Goal: Check status: Check status

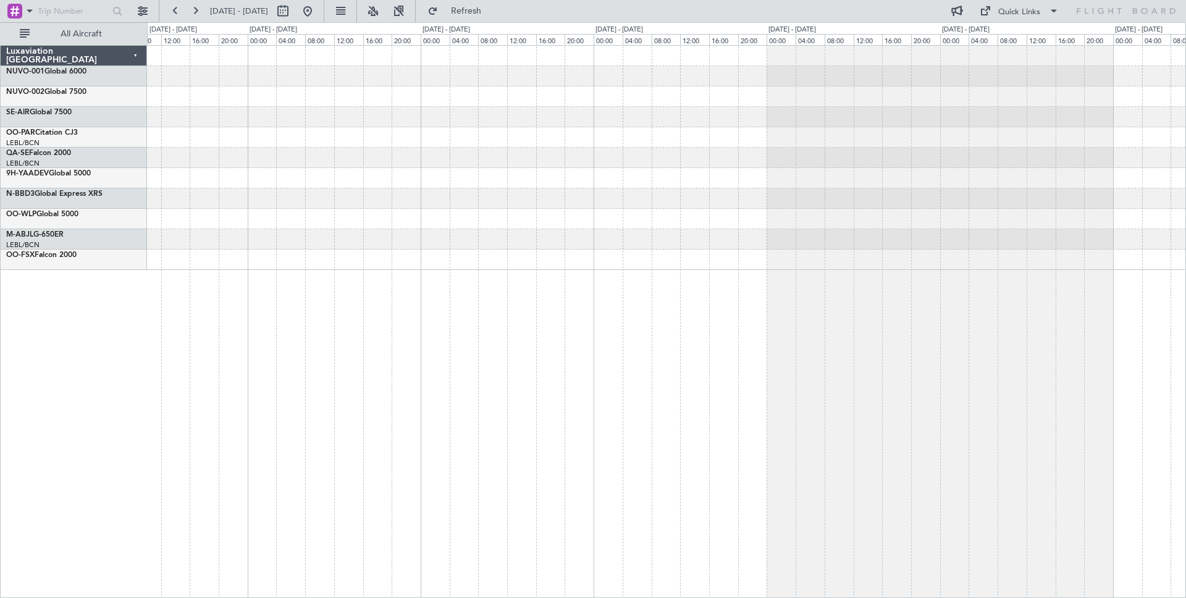
click at [83, 9] on input "text" at bounding box center [72, 11] width 69 height 19
paste input "1258950133"
type input "1258950133"
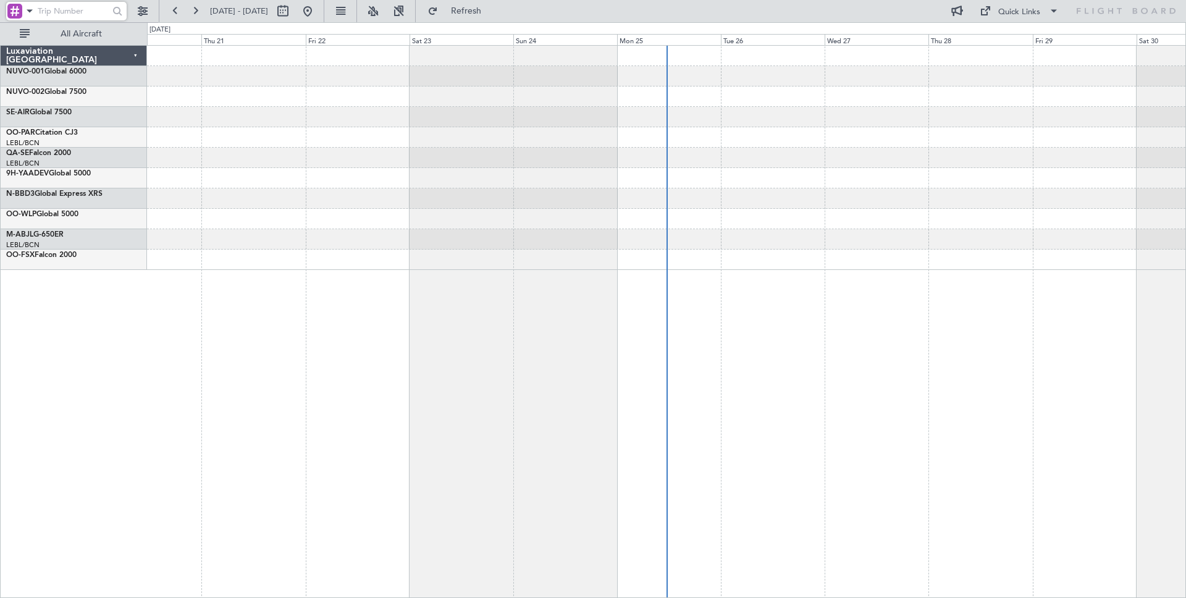
click at [73, 15] on input "text" at bounding box center [72, 11] width 69 height 19
paste input "1258950133"
type input "1258950133"
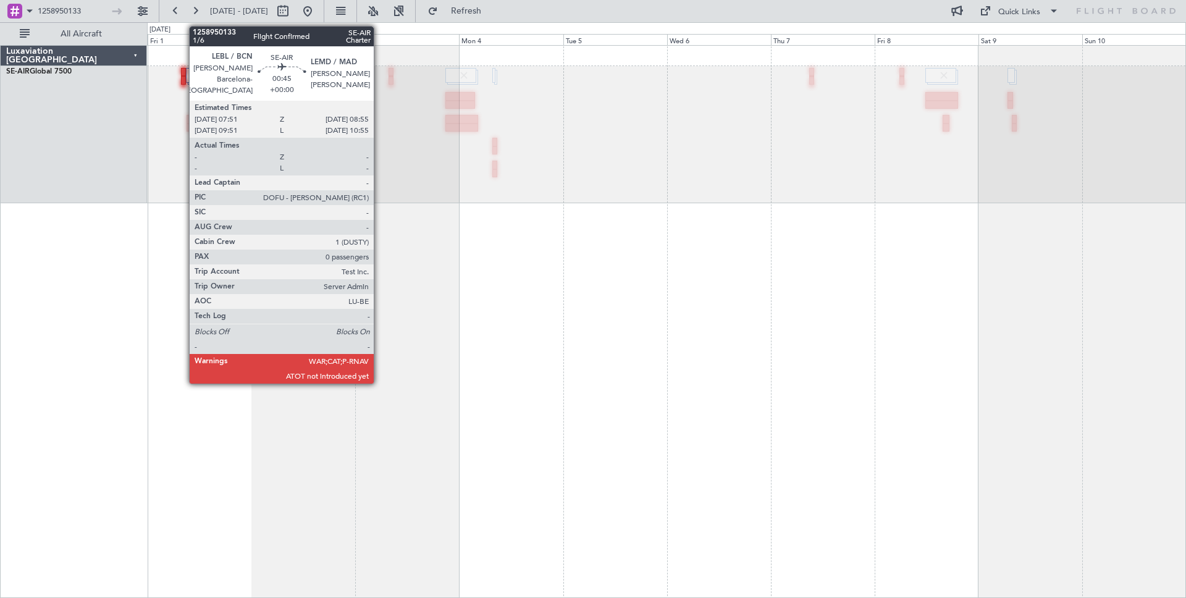
click at [183, 72] on div at bounding box center [183, 72] width 5 height 9
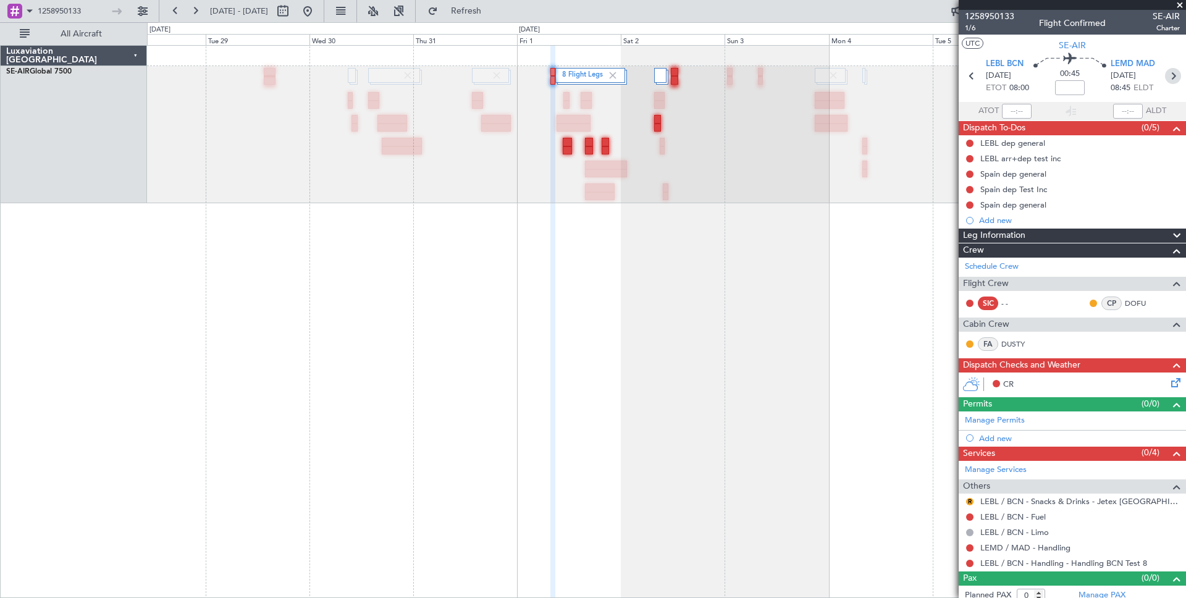
click at [1174, 76] on icon at bounding box center [1173, 76] width 16 height 16
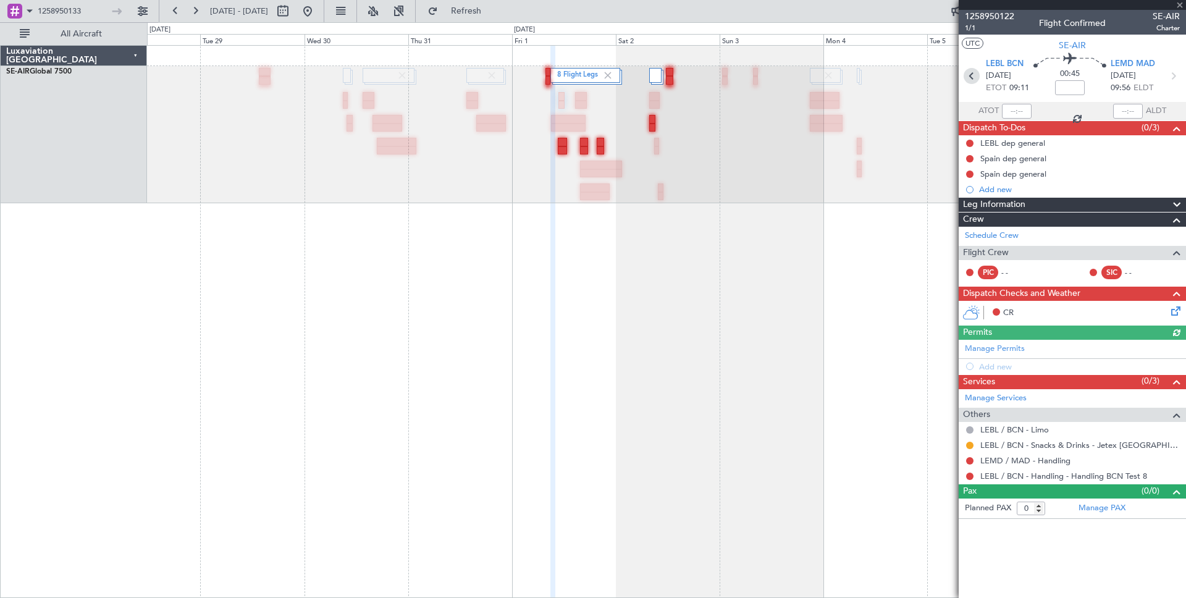
click at [974, 83] on icon at bounding box center [971, 76] width 16 height 16
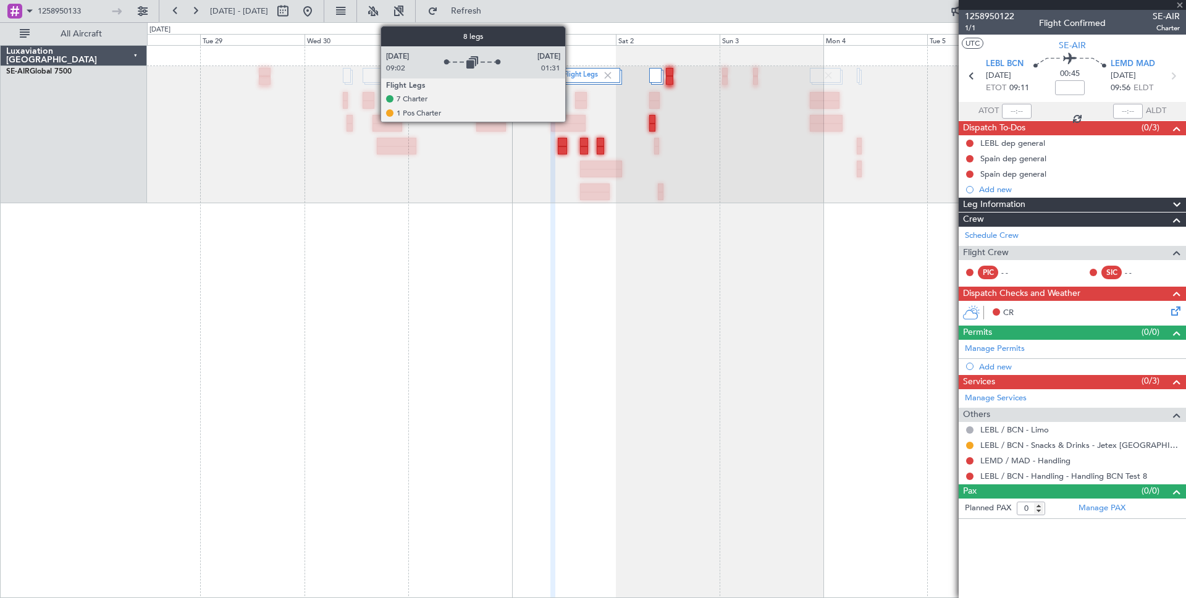
click at [571, 78] on label "8 Flight Legs" at bounding box center [579, 75] width 45 height 10
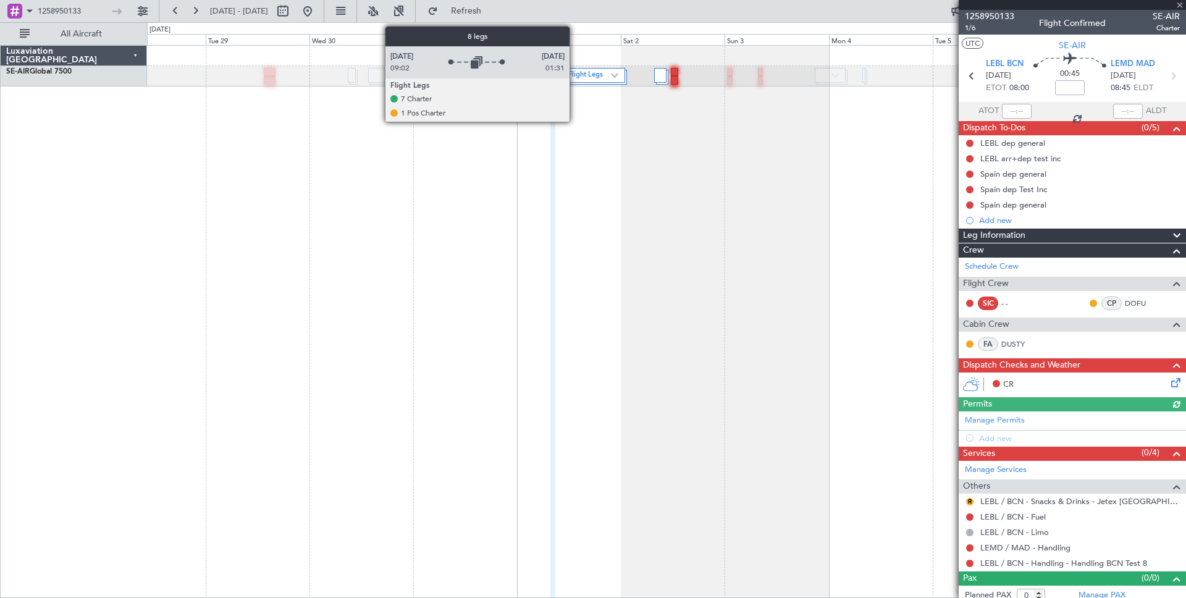
click at [575, 77] on label "8 Flight Legs" at bounding box center [586, 75] width 49 height 10
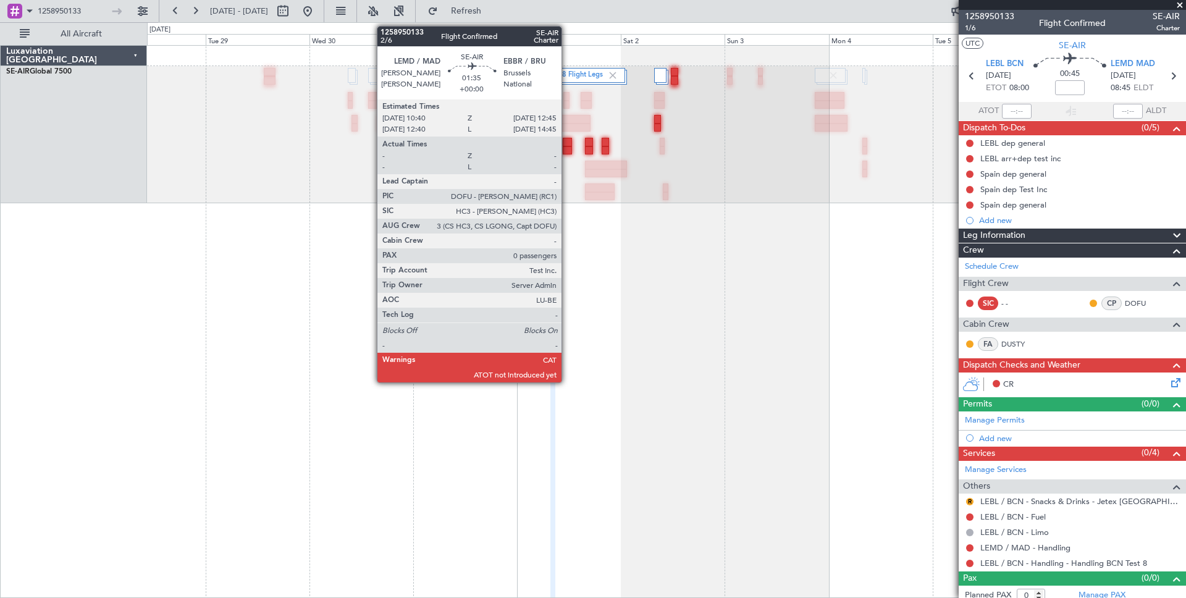
click at [567, 140] on div at bounding box center [567, 142] width 9 height 9
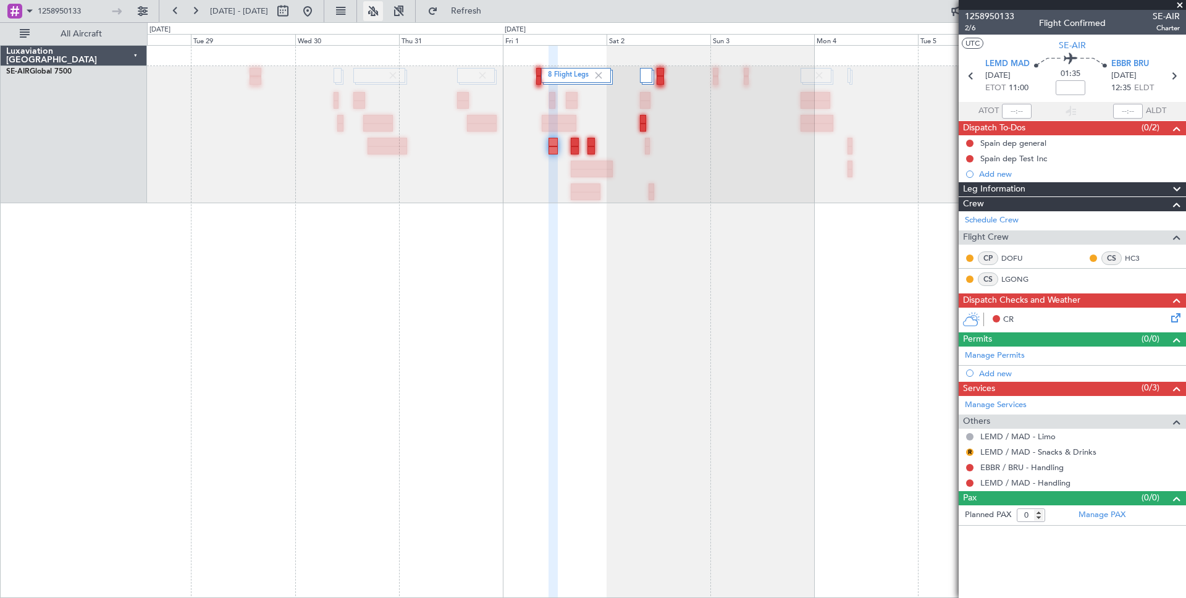
click at [383, 15] on button at bounding box center [373, 11] width 20 height 20
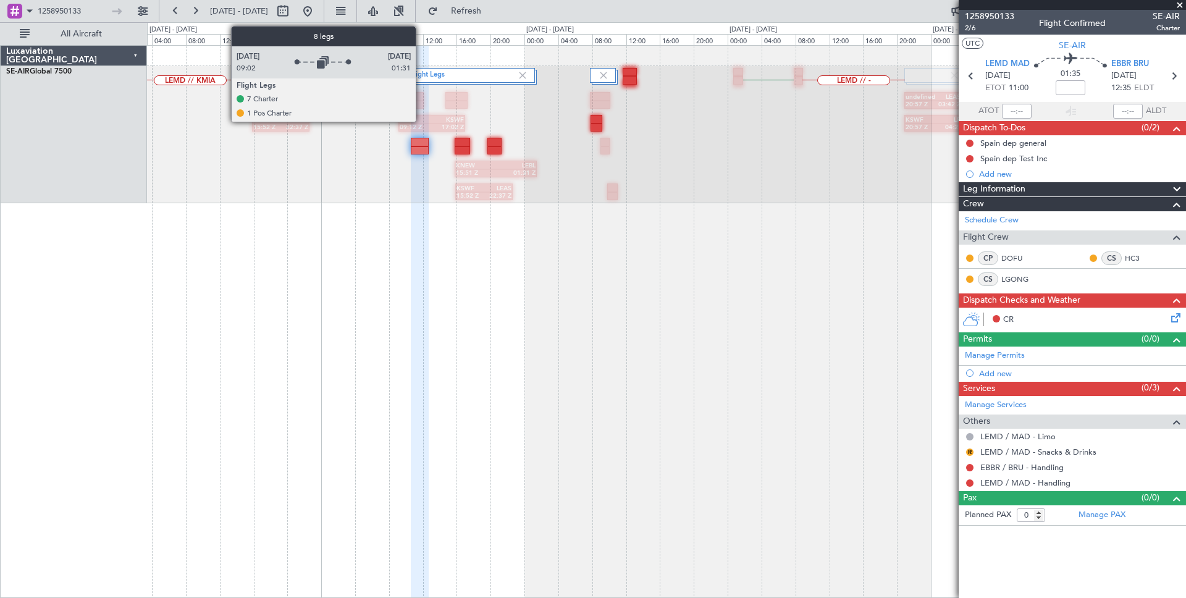
click at [421, 73] on label "8 Flight Legs" at bounding box center [460, 75] width 113 height 10
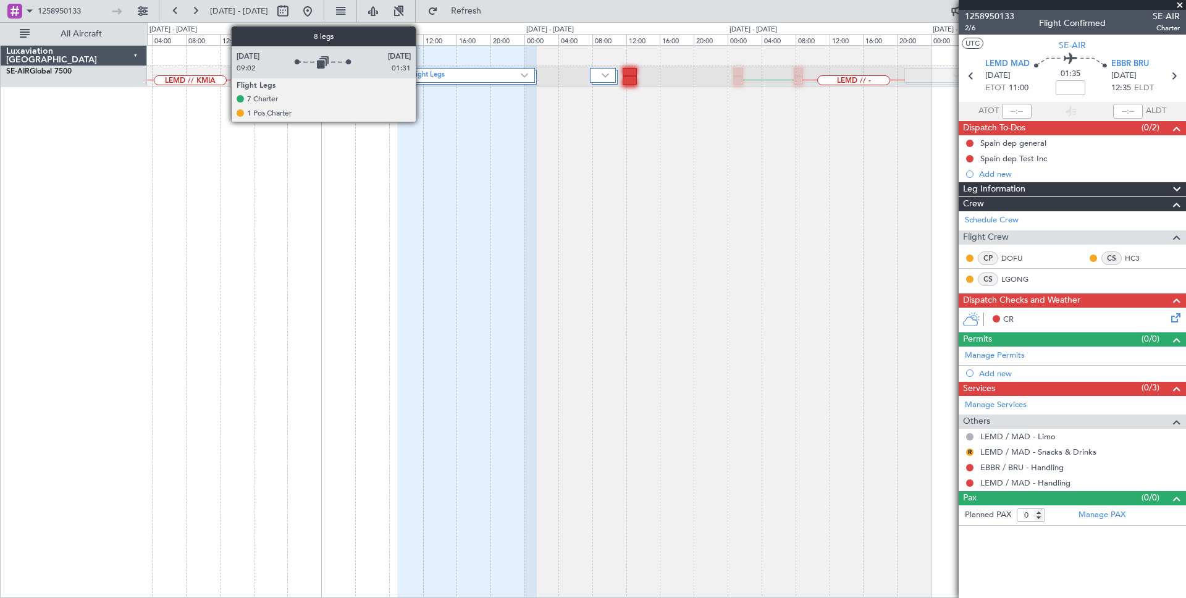
click at [421, 73] on label "8 Flight Legs" at bounding box center [462, 75] width 117 height 10
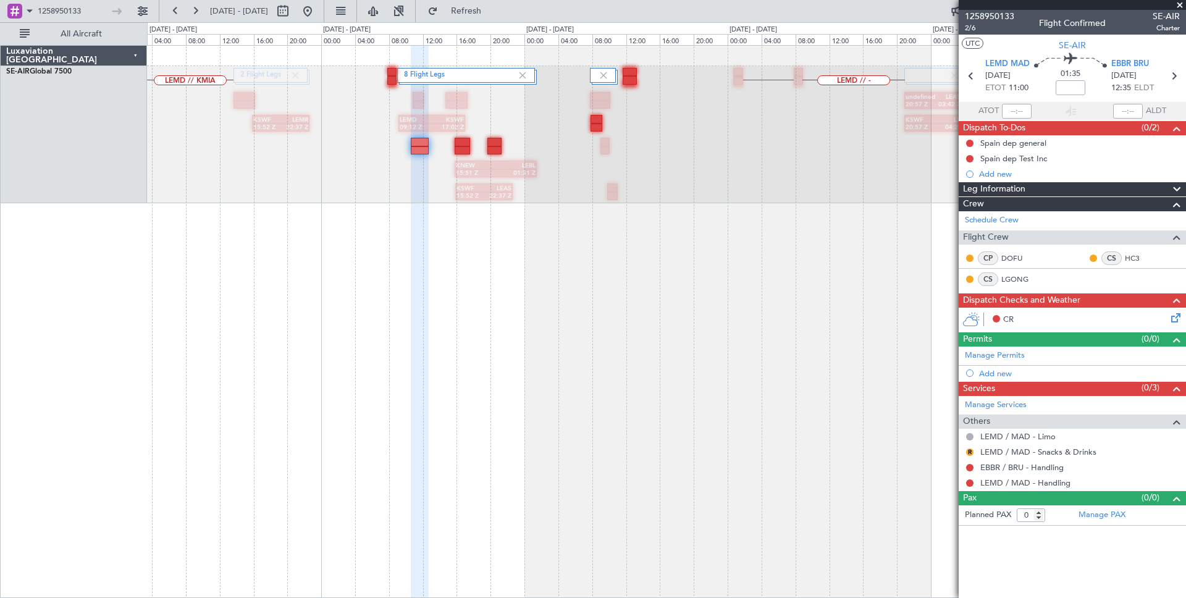
click at [209, 80] on div "LEMD // KMIA LEMD // LEBL LEBL LEMD // - LEBL 2 Flight Legs 8 Flight Legs KSWF …" at bounding box center [666, 134] width 1038 height 137
click at [845, 81] on div "LEMD // KMIA LEMD // LEBL LEBL LEMD // - LEBL 2 Flight Legs 8 Flight Legs KSWF …" at bounding box center [666, 134] width 1038 height 137
click at [851, 77] on div "LEMD // KMIA LEMD // LEBL LEBL LEMD // - LEBL 2 Flight Legs 8 Flight Legs KSWF …" at bounding box center [666, 134] width 1038 height 137
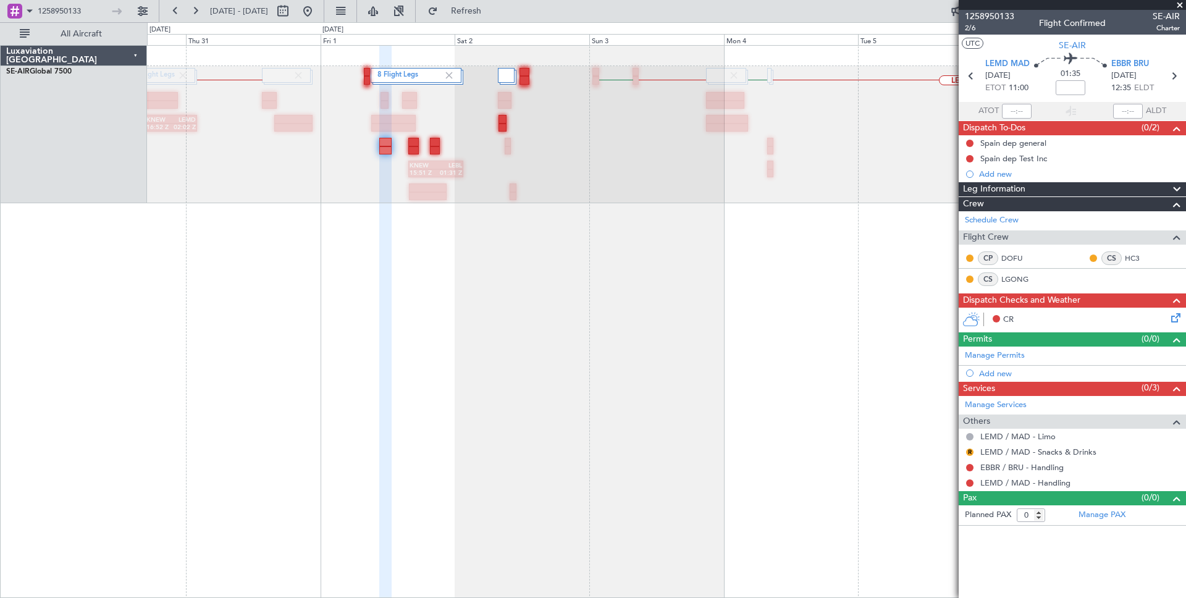
click at [388, 200] on div "KNEW 15:51 Z LEBL 01:31 Z 8 Flight Legs KNEW 16:52 Z LEMD 02:02 Z 3 Flight Legs…" at bounding box center [666, 134] width 1038 height 137
click at [317, 13] on button at bounding box center [308, 11] width 20 height 20
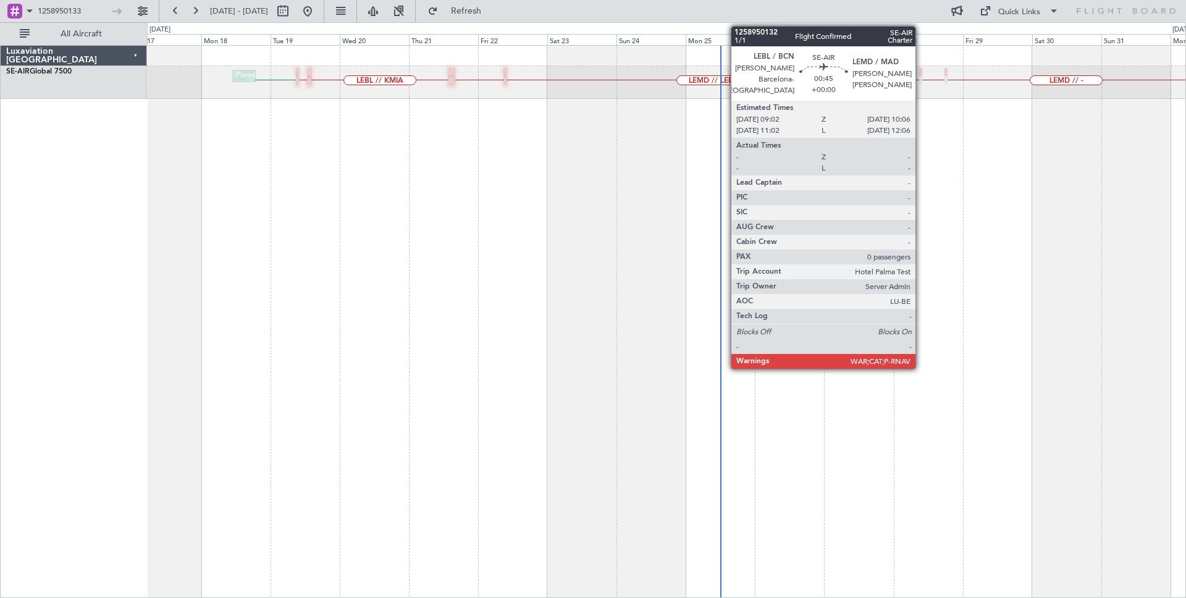
click at [921, 72] on div at bounding box center [920, 72] width 3 height 9
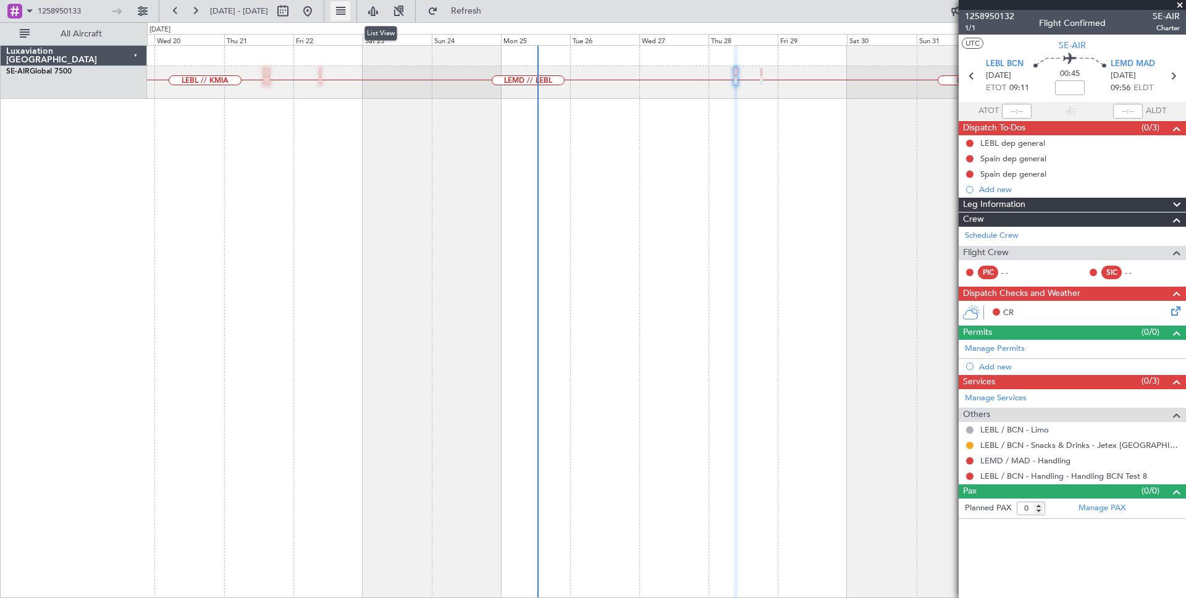
click at [350, 15] on button at bounding box center [340, 11] width 20 height 20
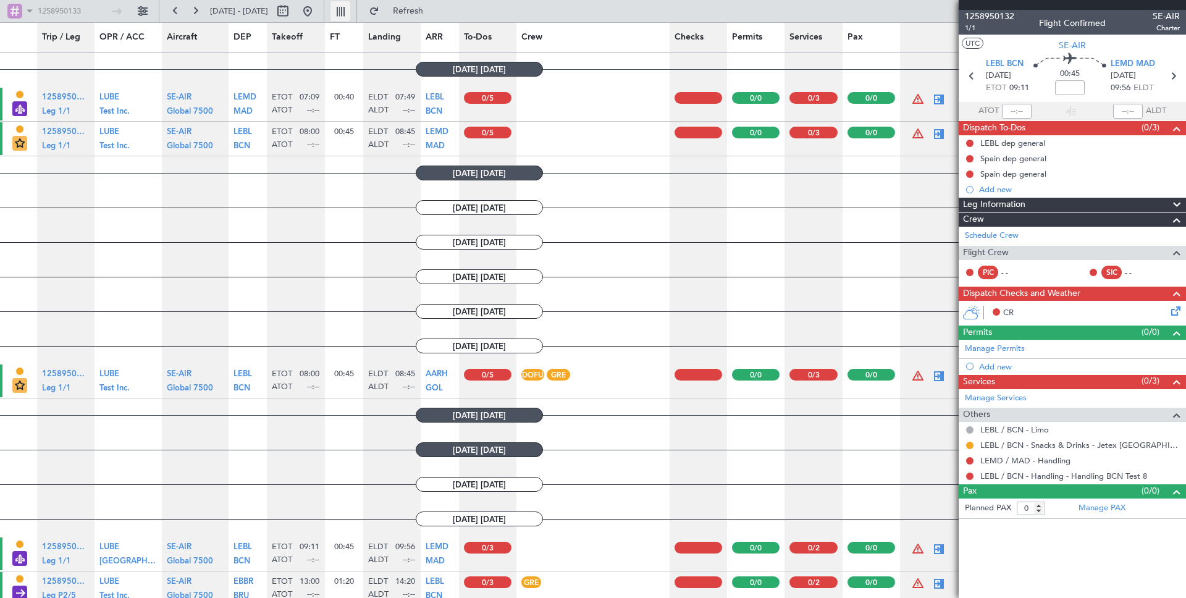
click at [350, 15] on button at bounding box center [340, 11] width 20 height 20
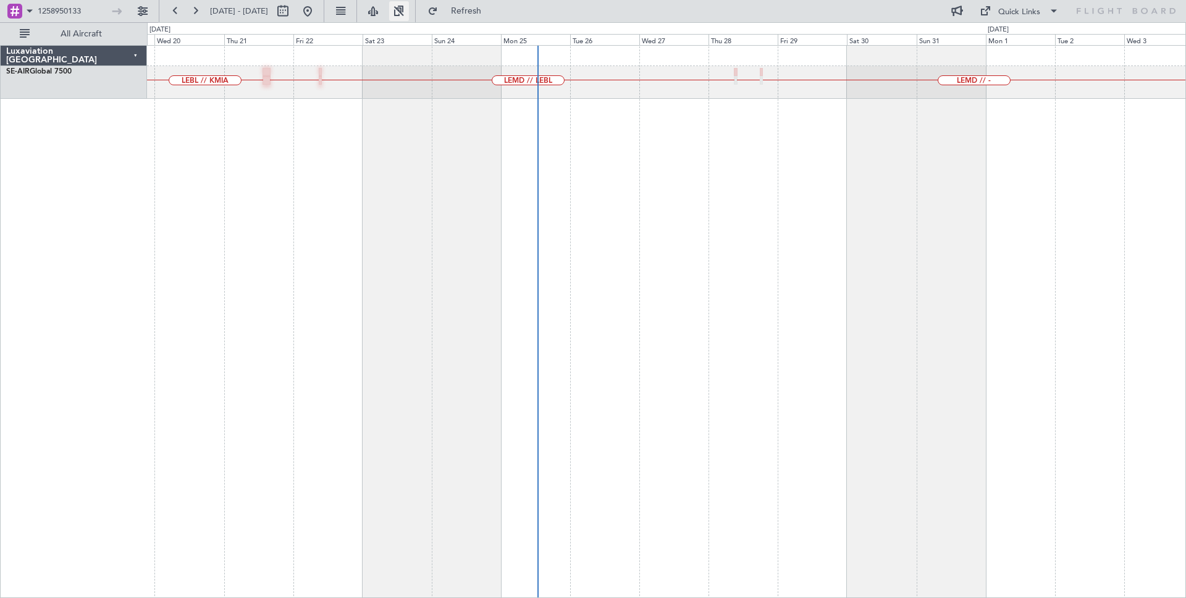
click at [409, 18] on button at bounding box center [399, 11] width 20 height 20
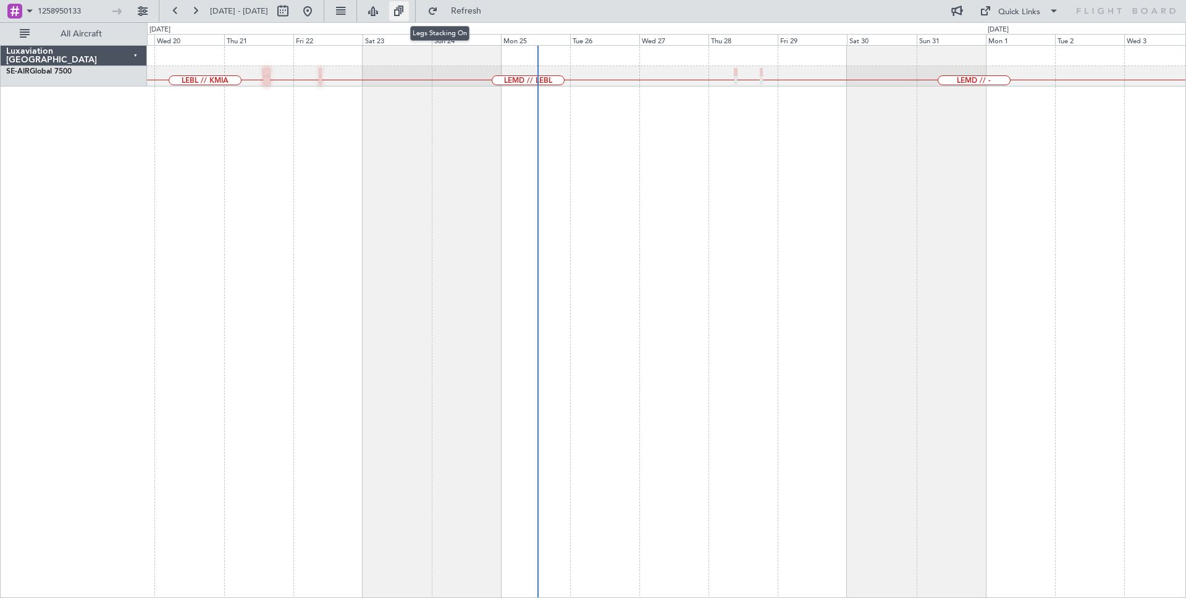
click at [409, 18] on button at bounding box center [399, 11] width 20 height 20
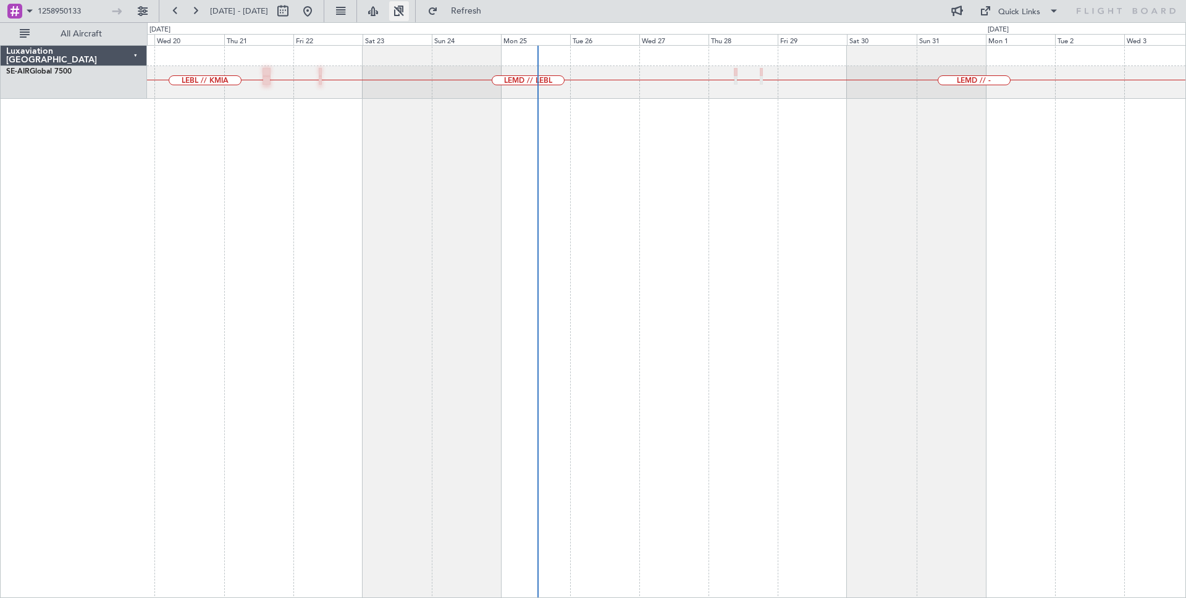
click at [409, 18] on button at bounding box center [399, 11] width 20 height 20
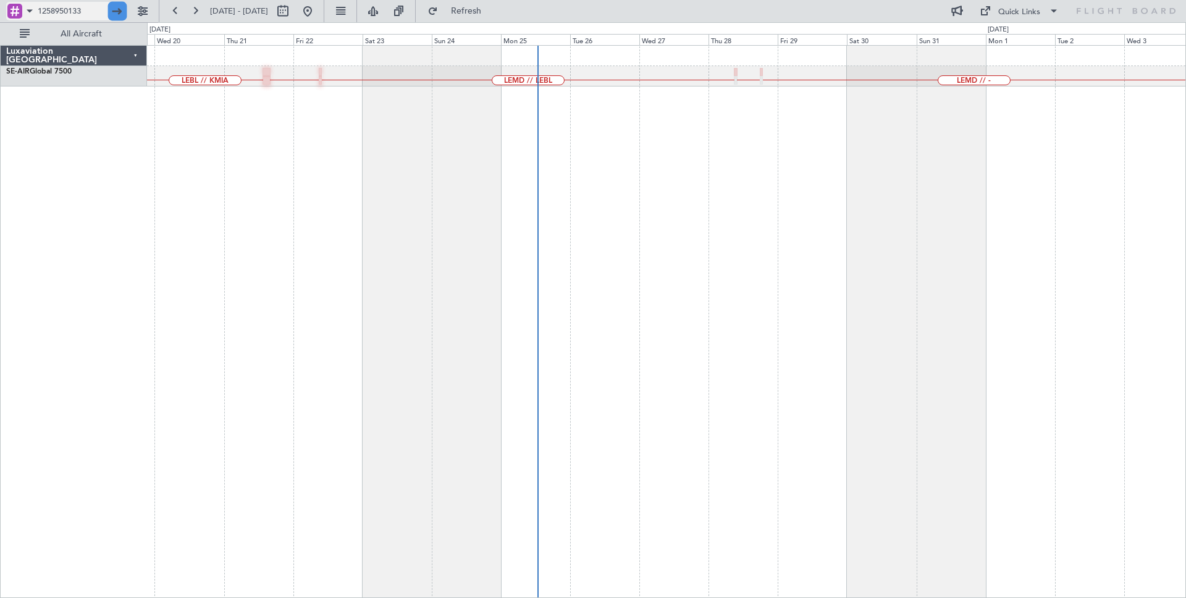
click at [114, 15] on div at bounding box center [117, 11] width 19 height 19
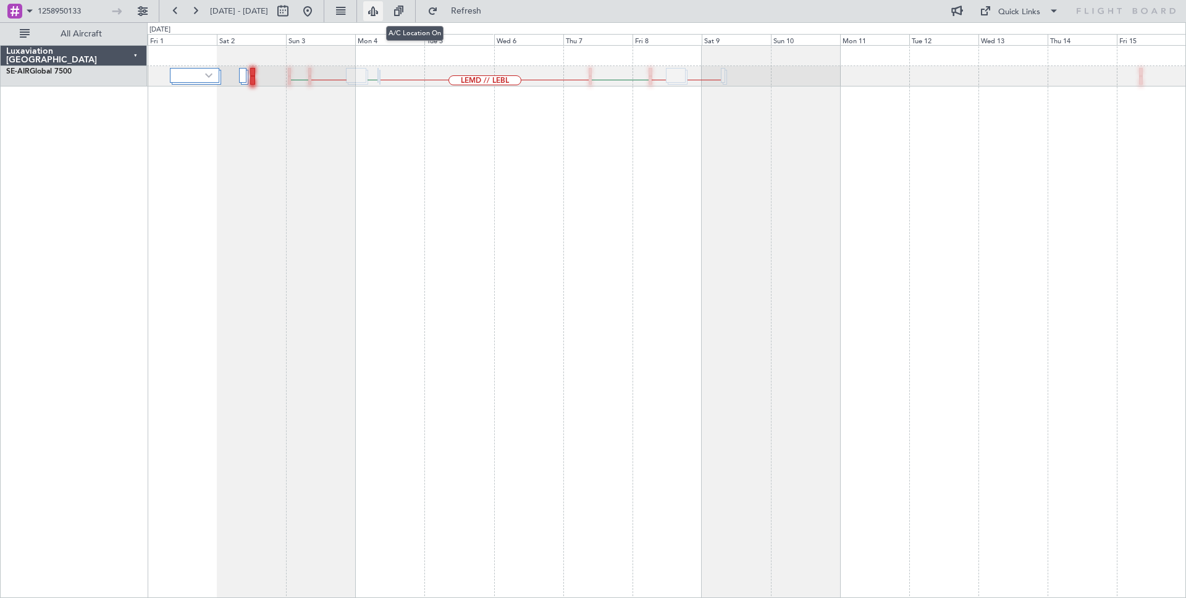
click at [383, 11] on button at bounding box center [373, 11] width 20 height 20
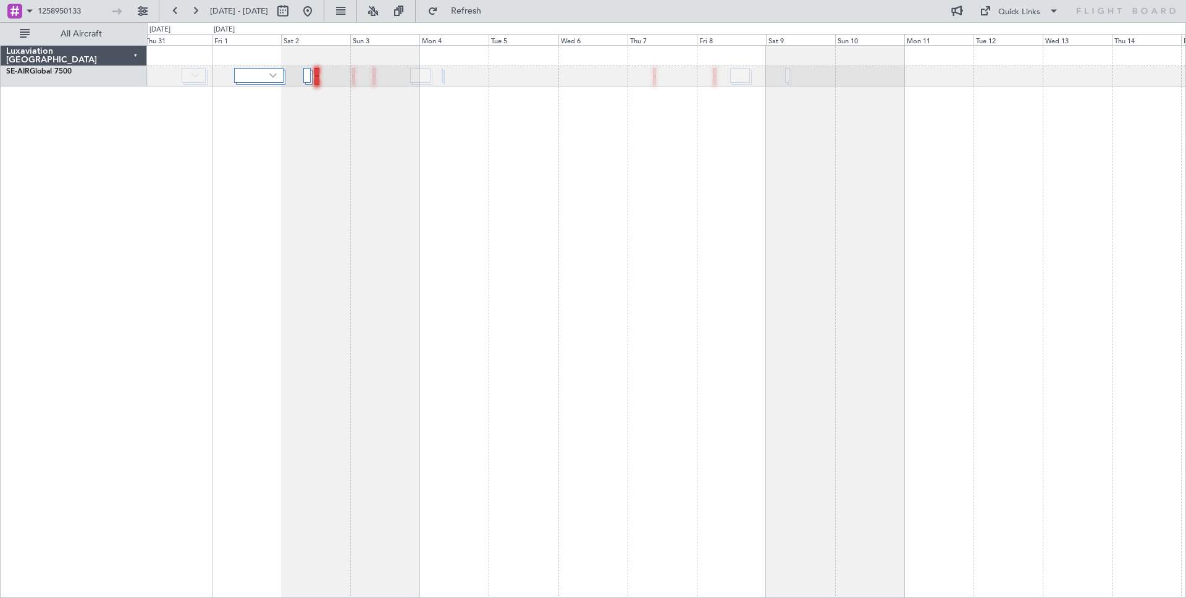
click at [806, 14] on div "1258950133 [DATE] - [DATE] Refresh Quick Links All Aircraft" at bounding box center [593, 11] width 1186 height 22
click at [124, 17] on div at bounding box center [117, 11] width 19 height 19
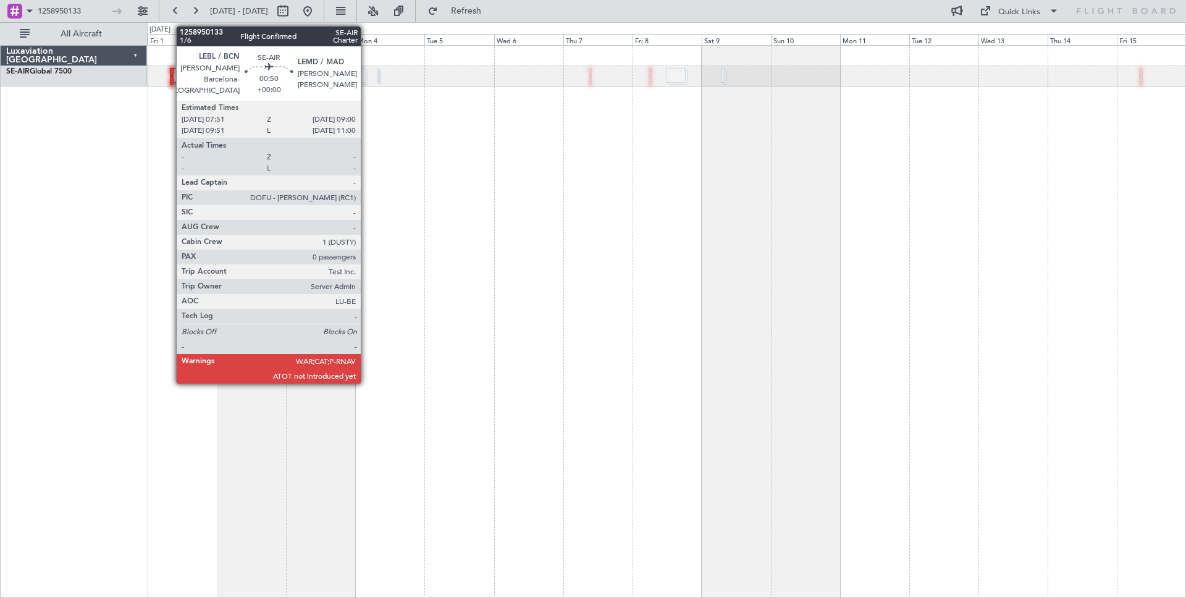
click at [170, 73] on div at bounding box center [172, 72] width 4 height 9
